Goal: Information Seeking & Learning: Learn about a topic

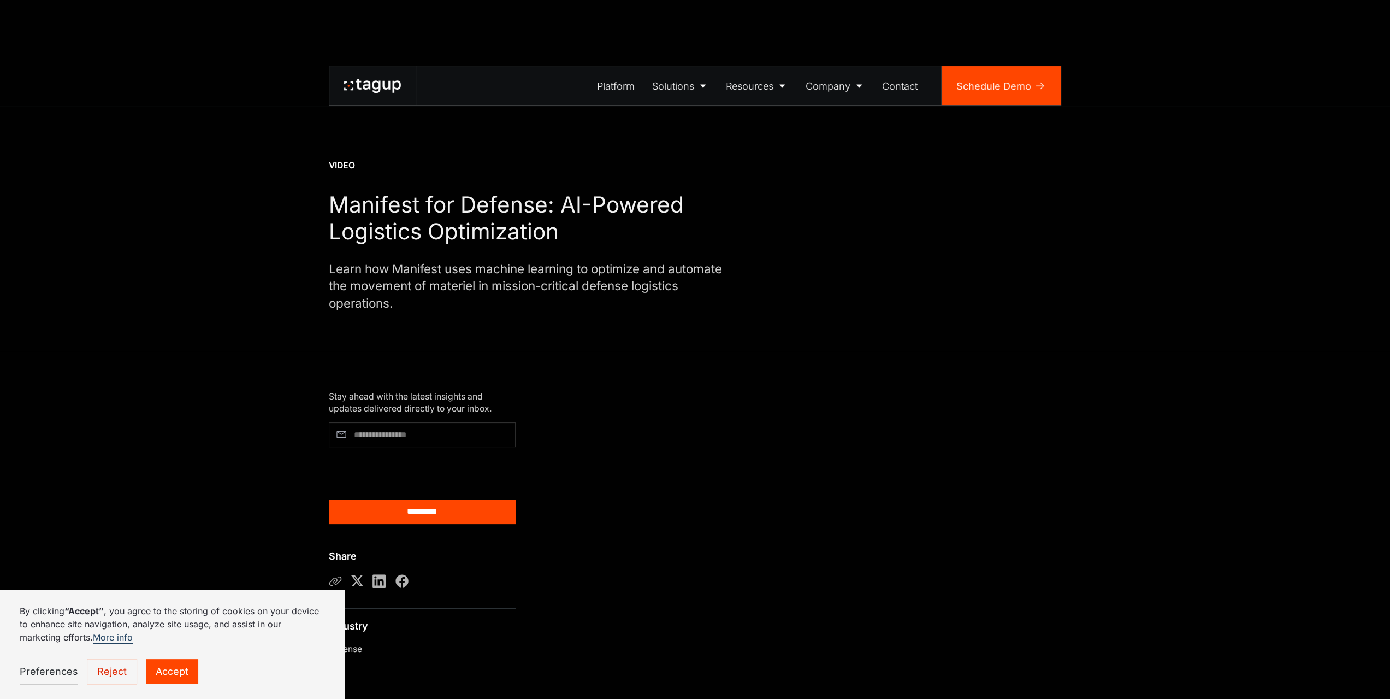
click at [106, 675] on link "Reject" at bounding box center [112, 671] width 50 height 26
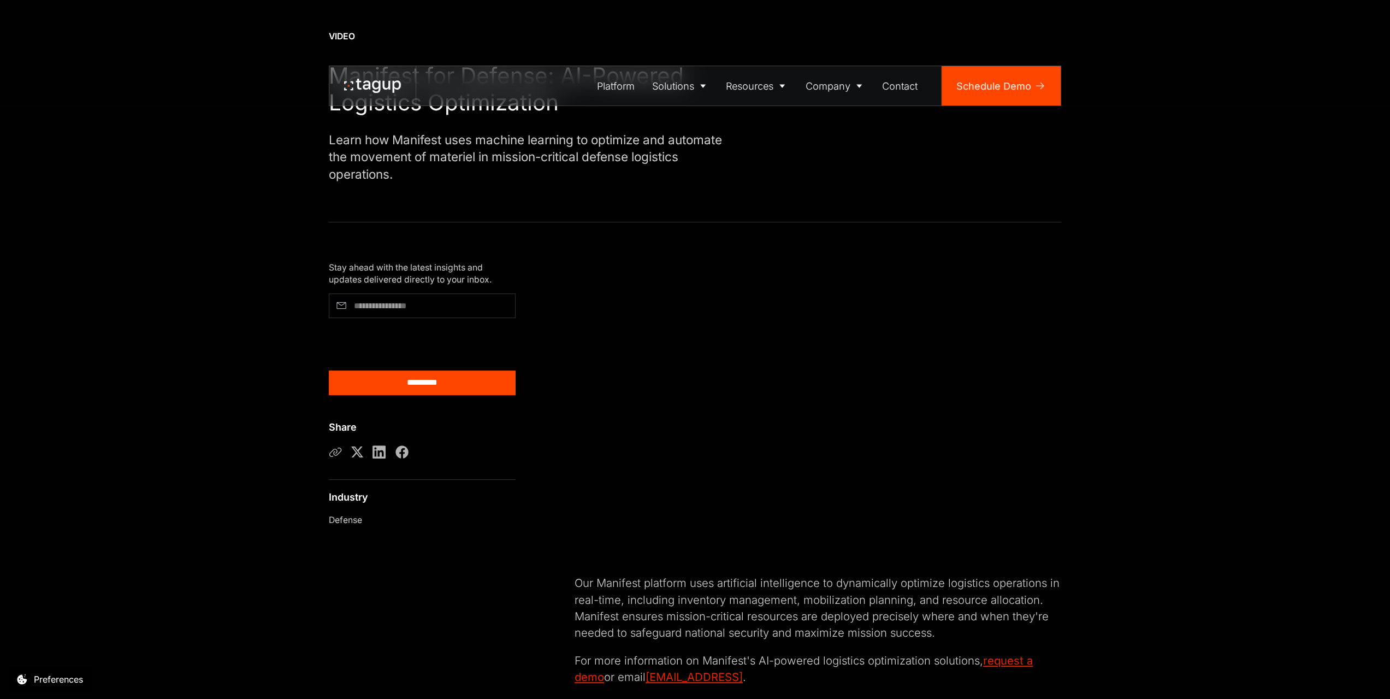
scroll to position [164, 0]
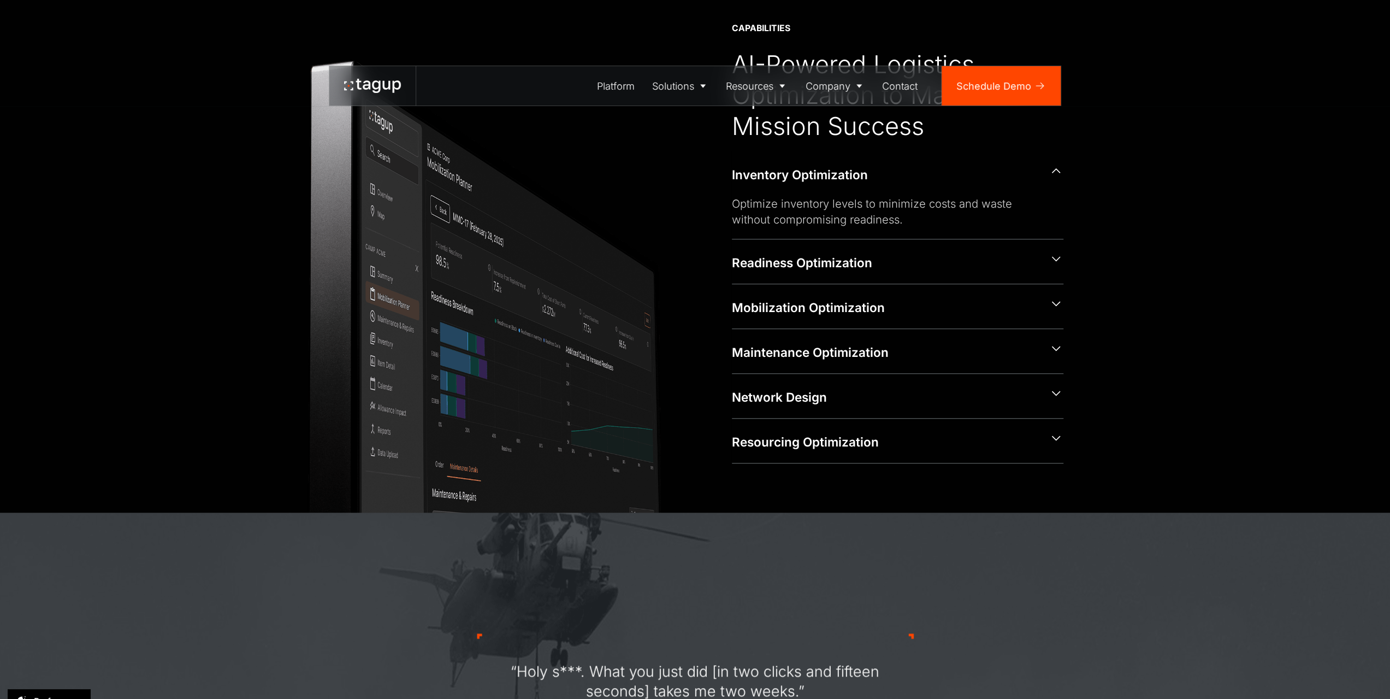
scroll to position [710, 0]
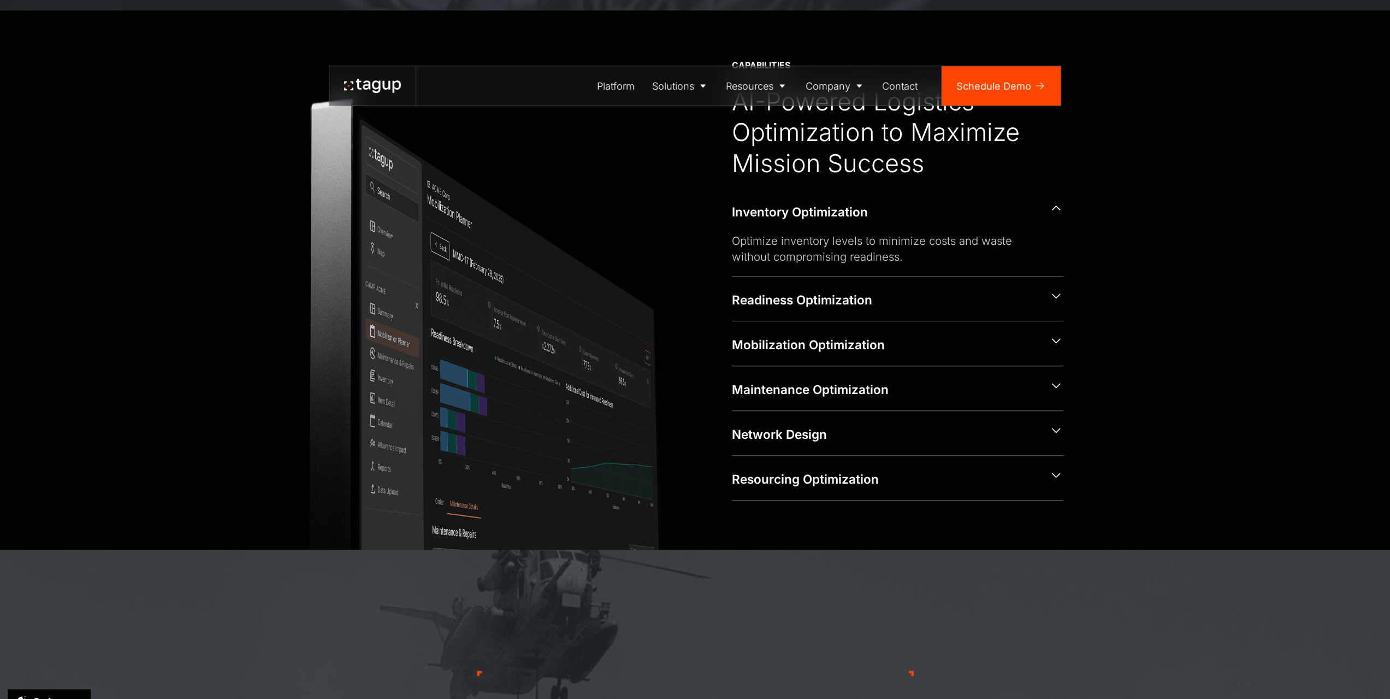
click at [856, 295] on div "Readiness Optimization" at bounding box center [885, 299] width 307 height 17
click at [895, 343] on div "Mobilization Optimization" at bounding box center [885, 344] width 307 height 17
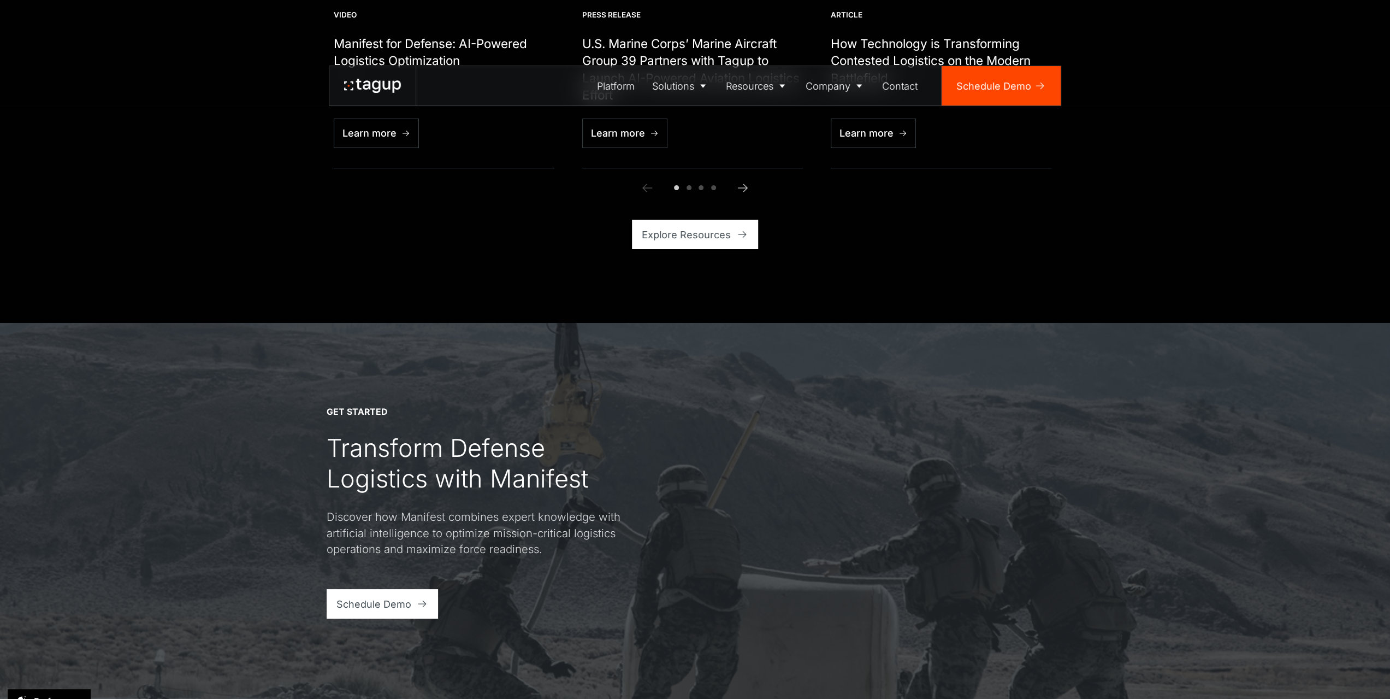
scroll to position [4206, 0]
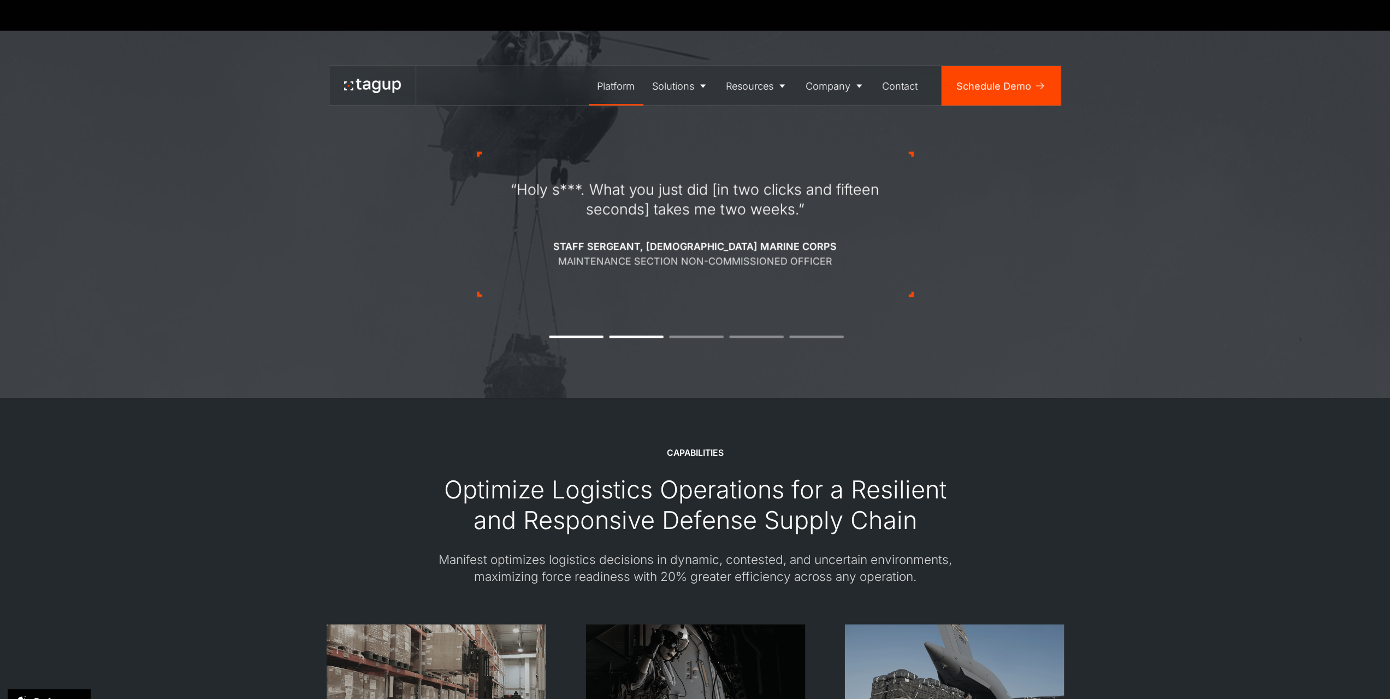
scroll to position [1802, 0]
